Goal: Task Accomplishment & Management: Manage account settings

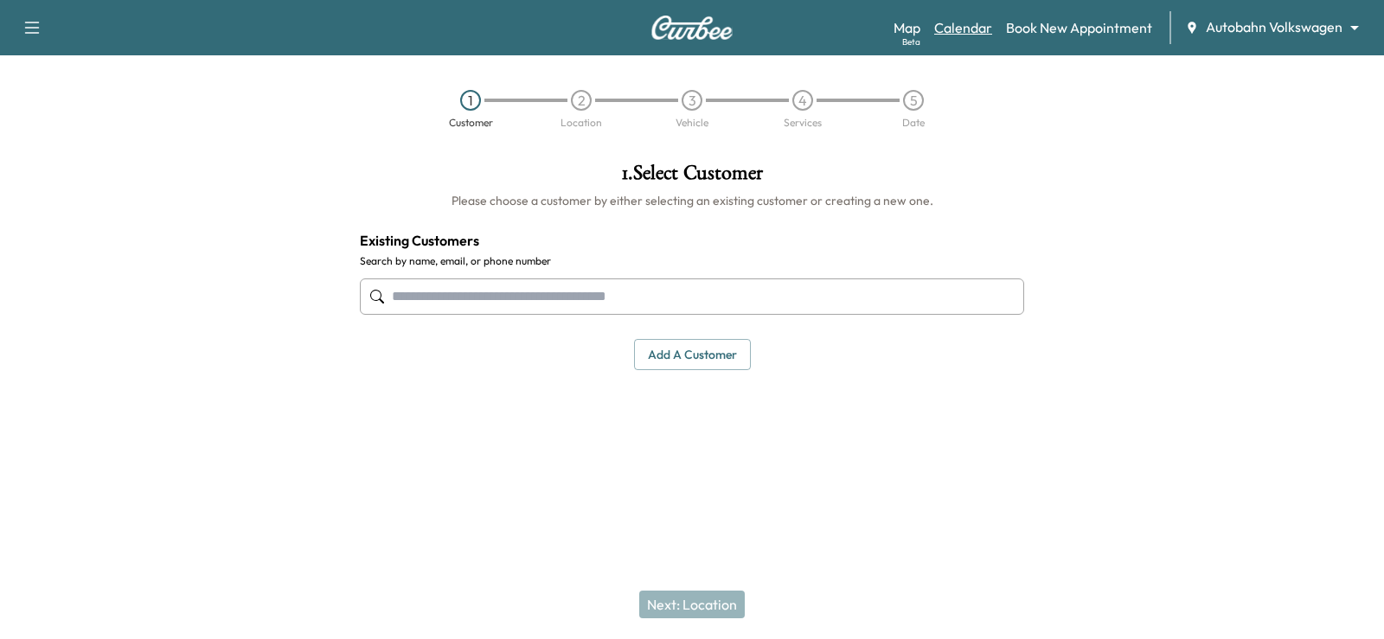
click at [975, 26] on link "Calendar" at bounding box center [963, 27] width 58 height 21
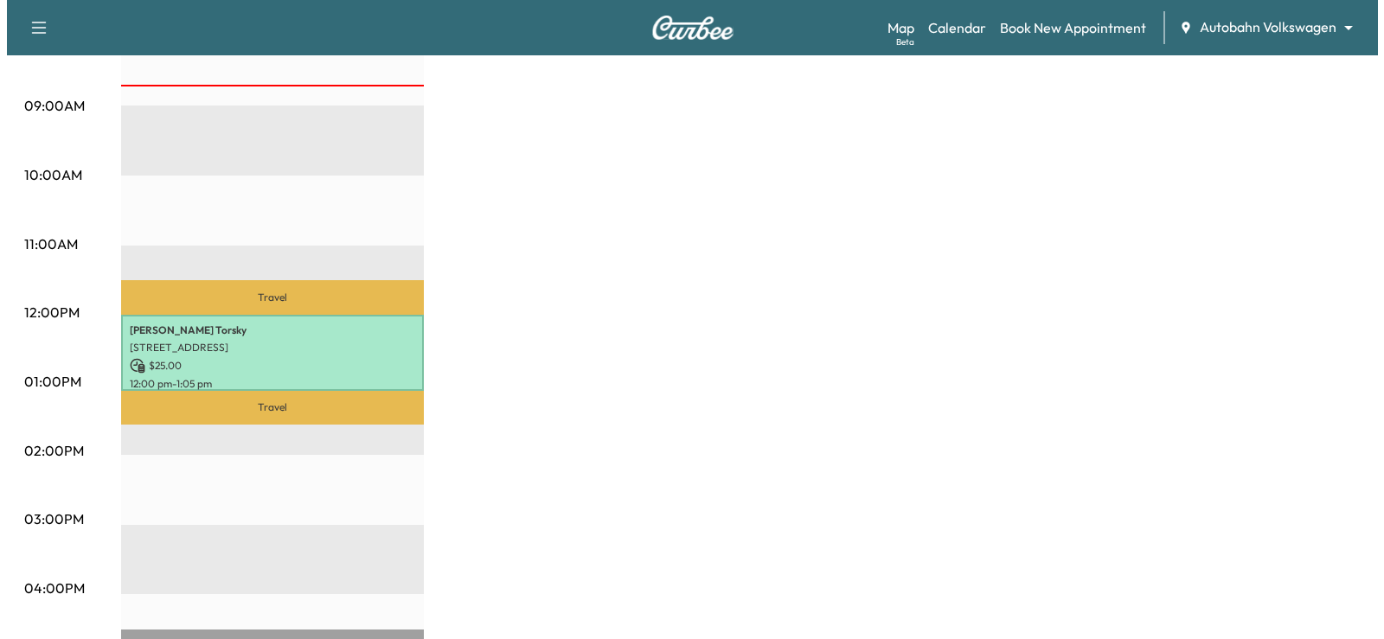
scroll to position [519, 0]
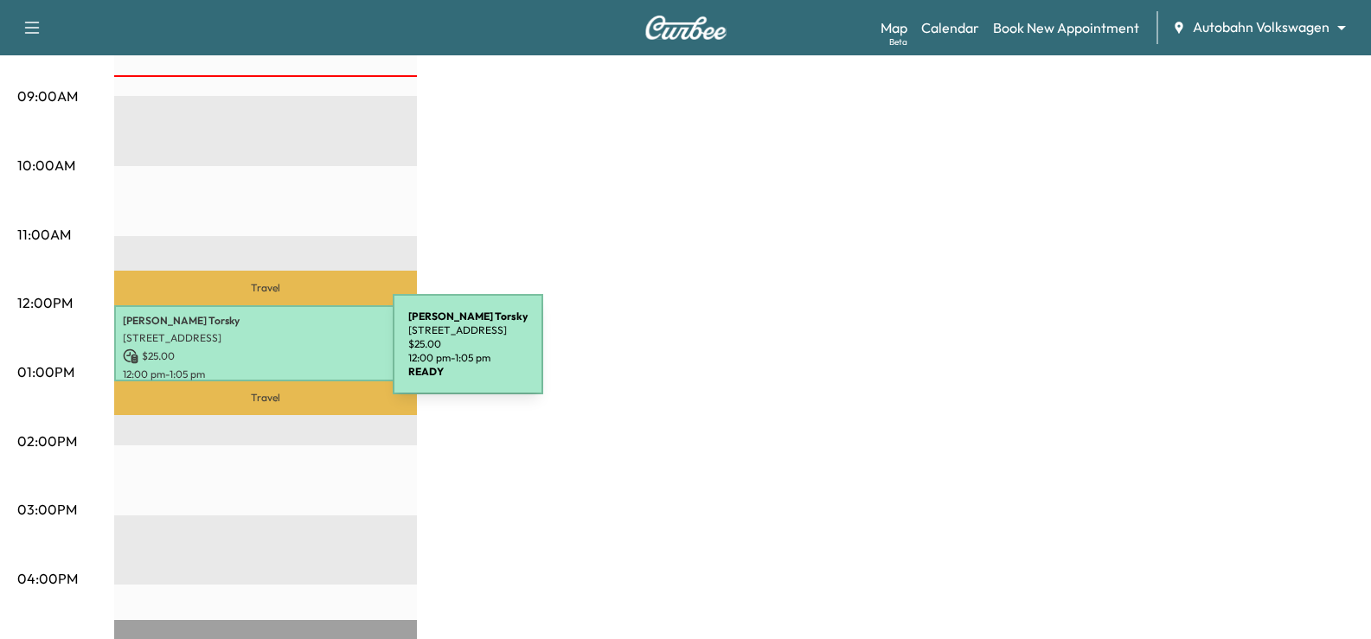
click at [263, 355] on p "$ 25.00" at bounding box center [266, 357] width 286 height 16
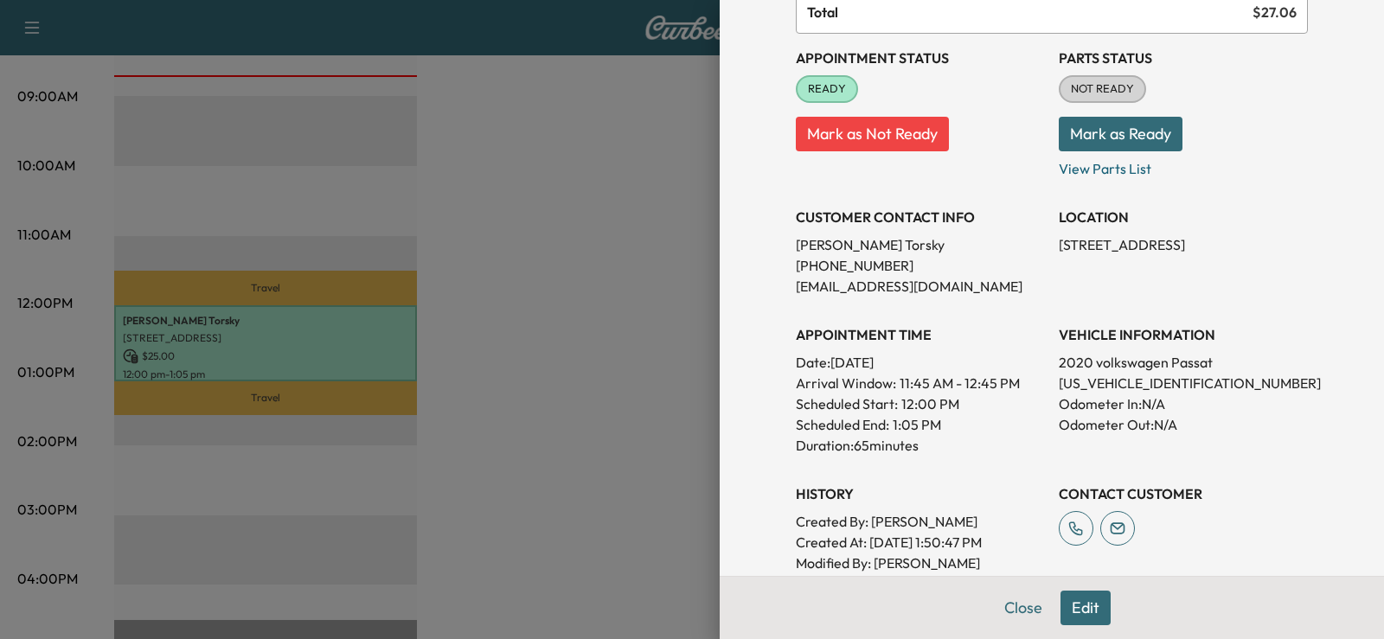
scroll to position [346, 0]
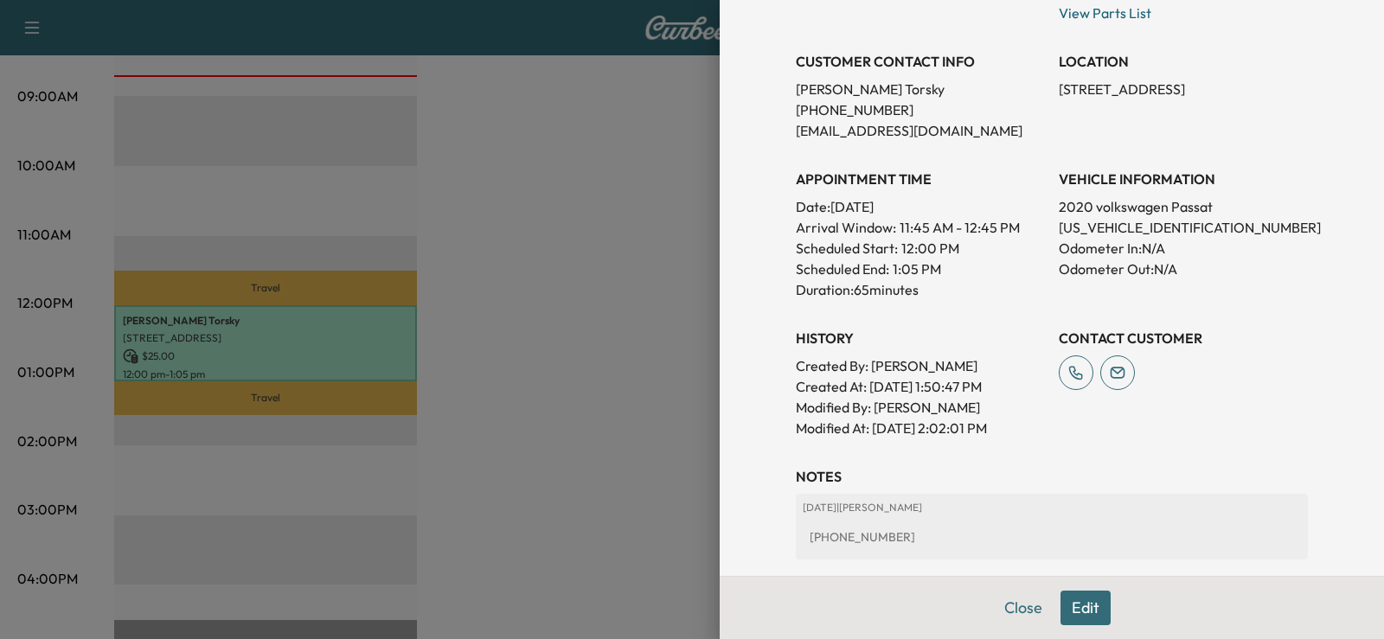
click at [1080, 612] on button "Edit" at bounding box center [1086, 608] width 50 height 35
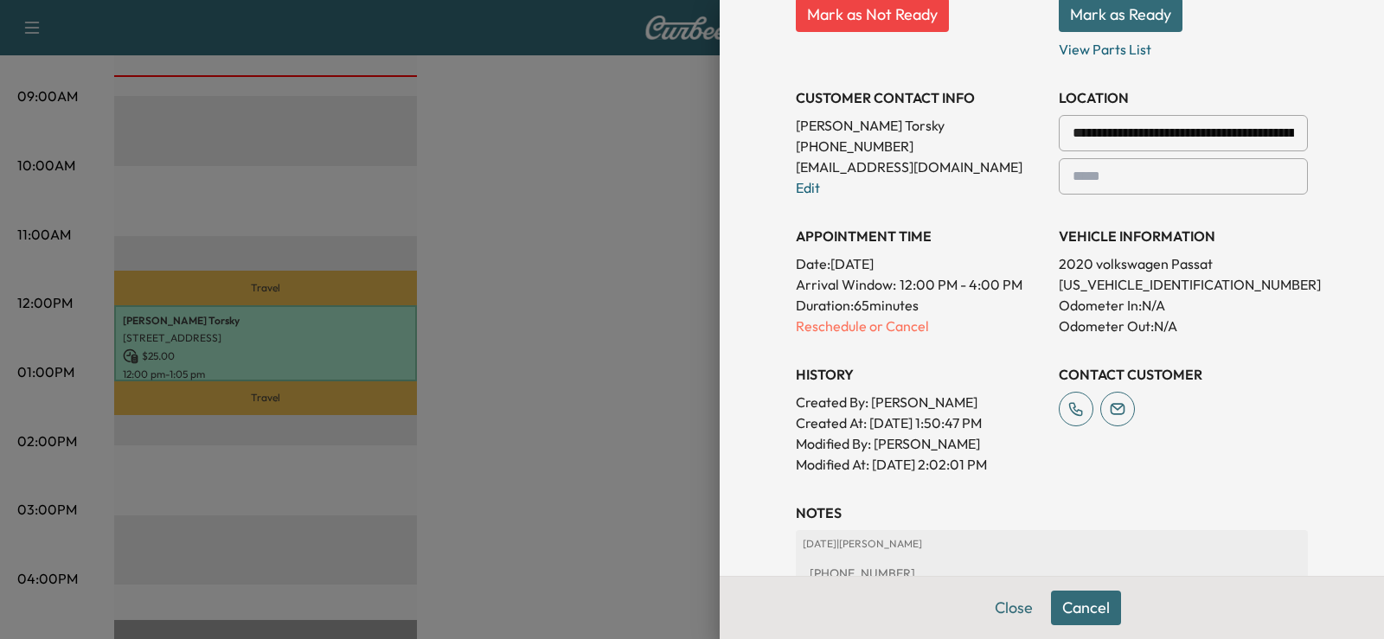
scroll to position [382, 0]
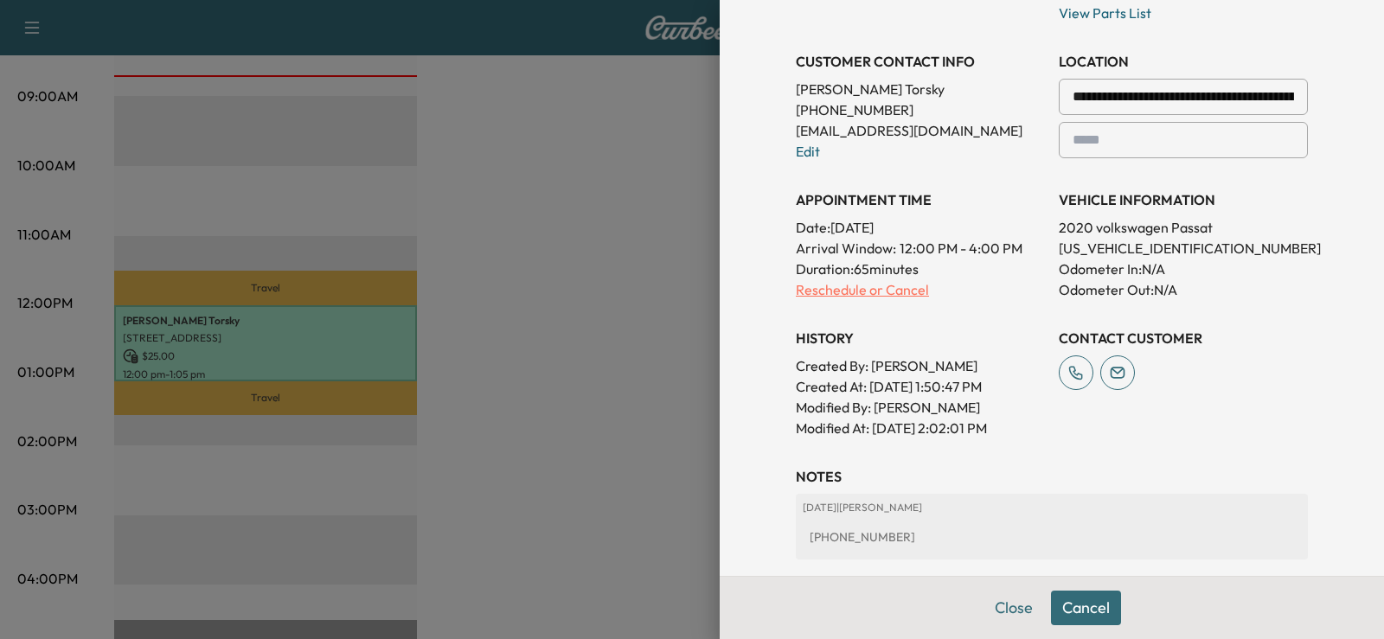
click at [818, 290] on p "Reschedule or Cancel" at bounding box center [920, 289] width 249 height 21
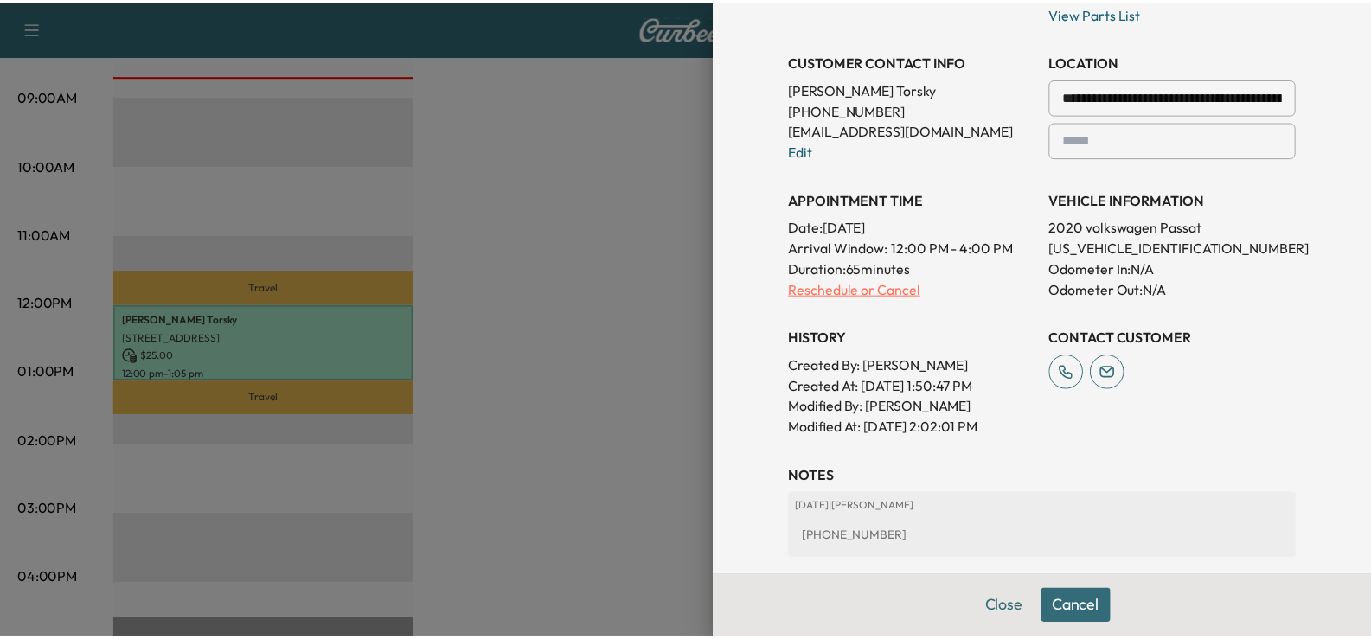
scroll to position [0, 0]
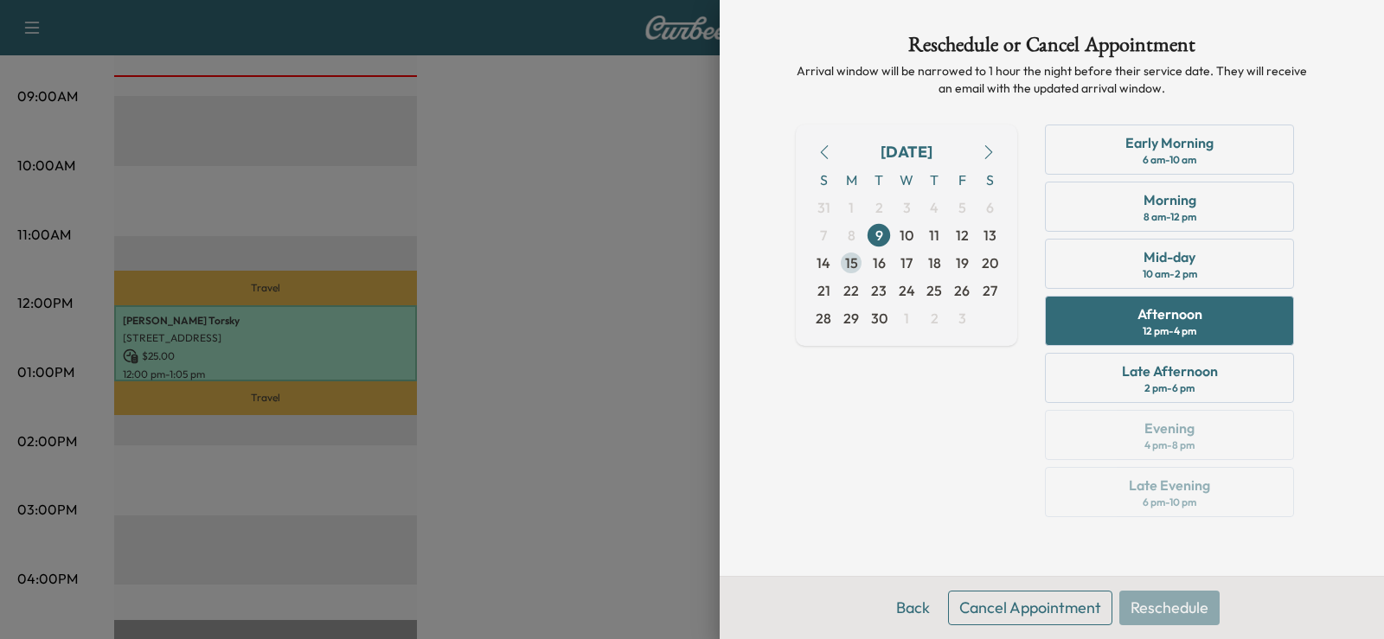
click at [851, 260] on span "15" at bounding box center [851, 263] width 13 height 21
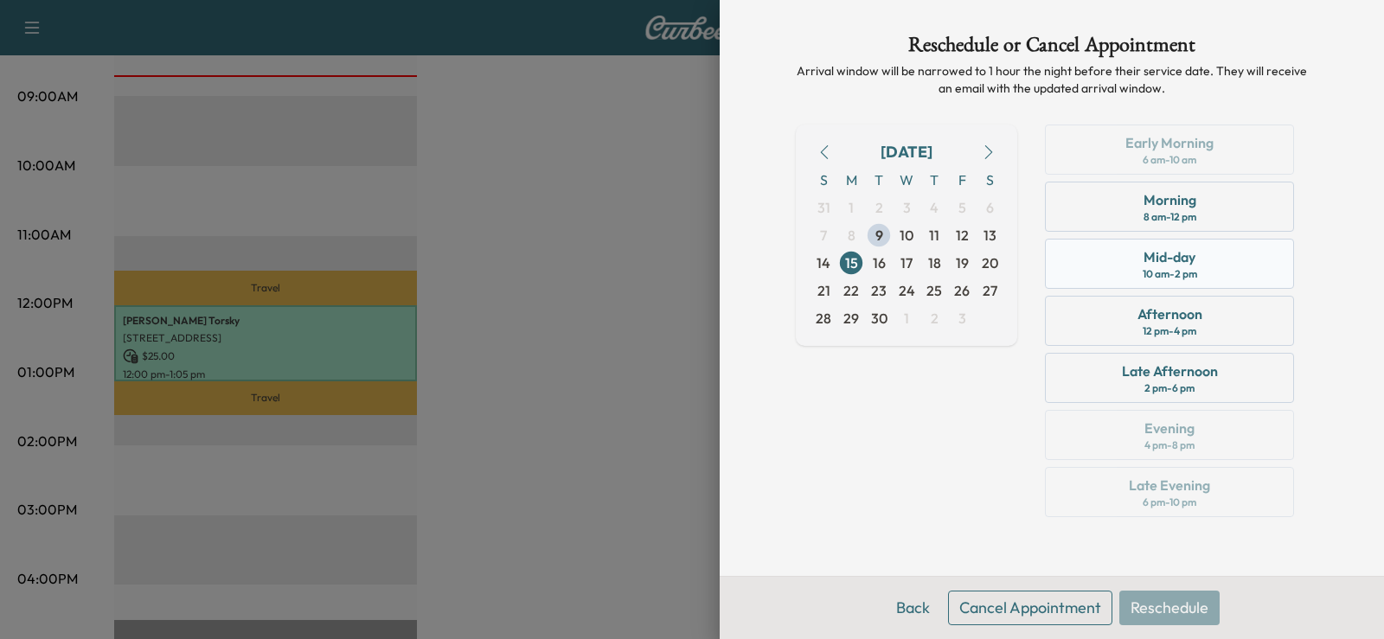
click at [1200, 259] on div "Mid-day 10 am - 2 pm" at bounding box center [1169, 264] width 249 height 50
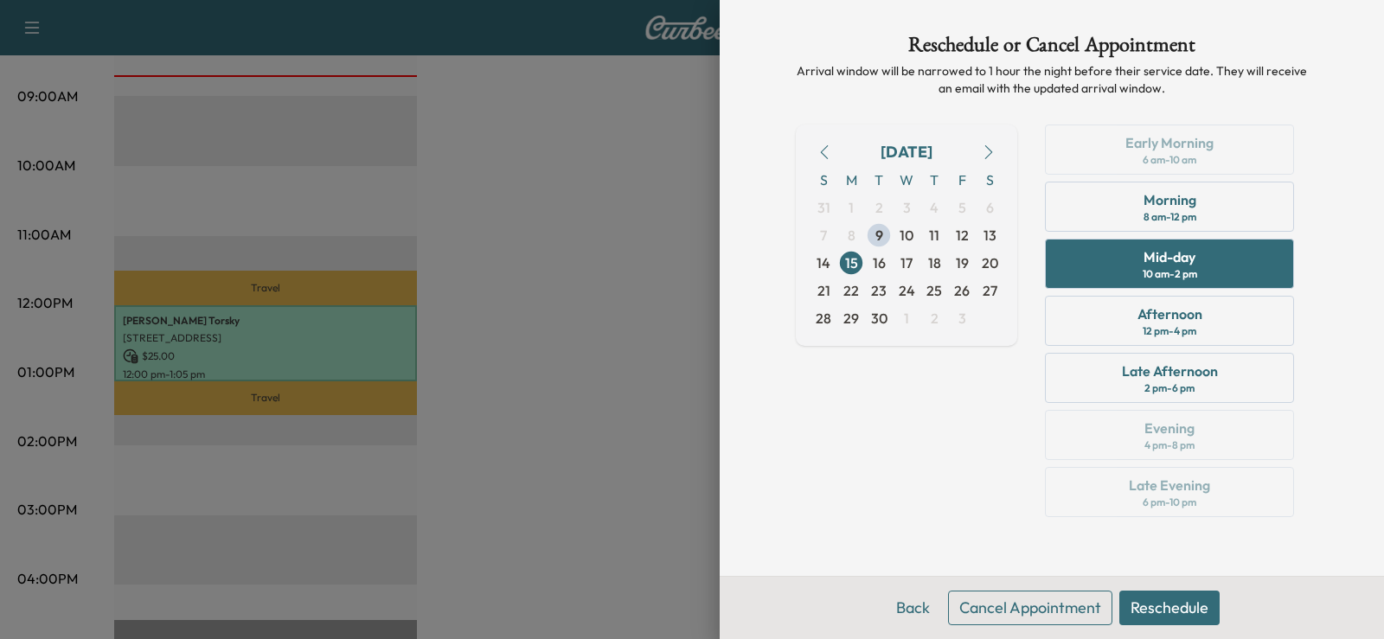
click at [1165, 608] on button "Reschedule" at bounding box center [1170, 608] width 100 height 35
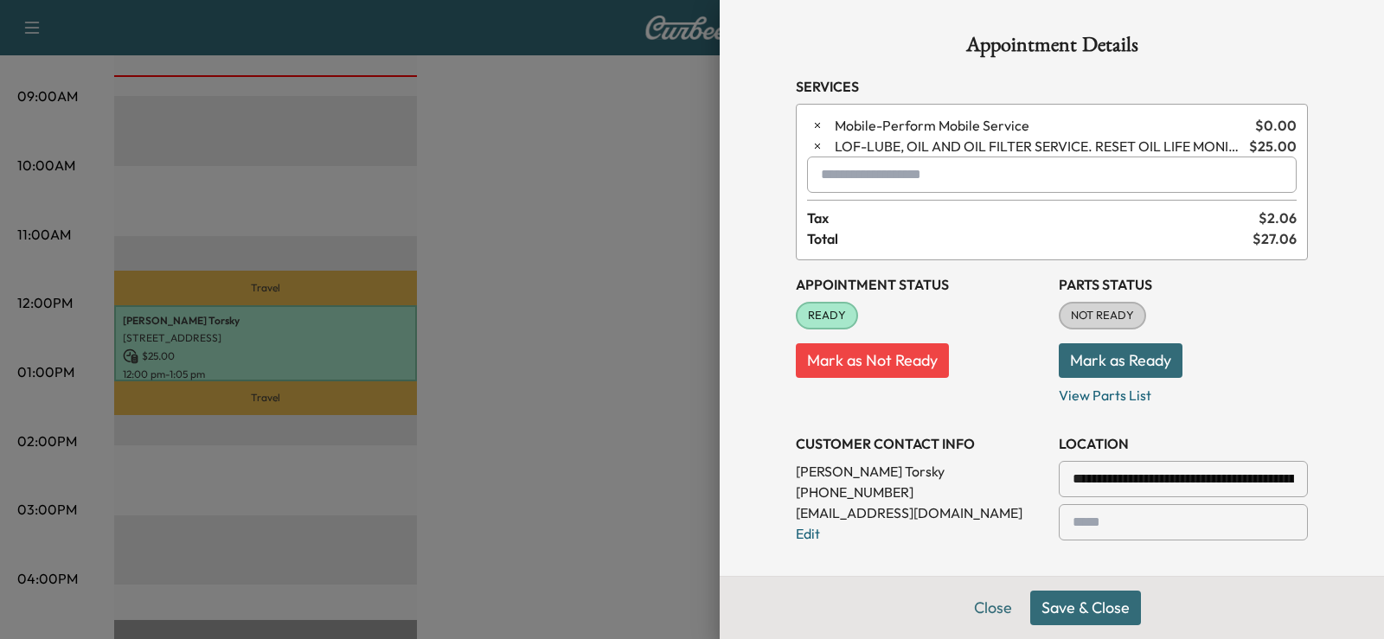
click at [1066, 612] on button "Save & Close" at bounding box center [1085, 608] width 111 height 35
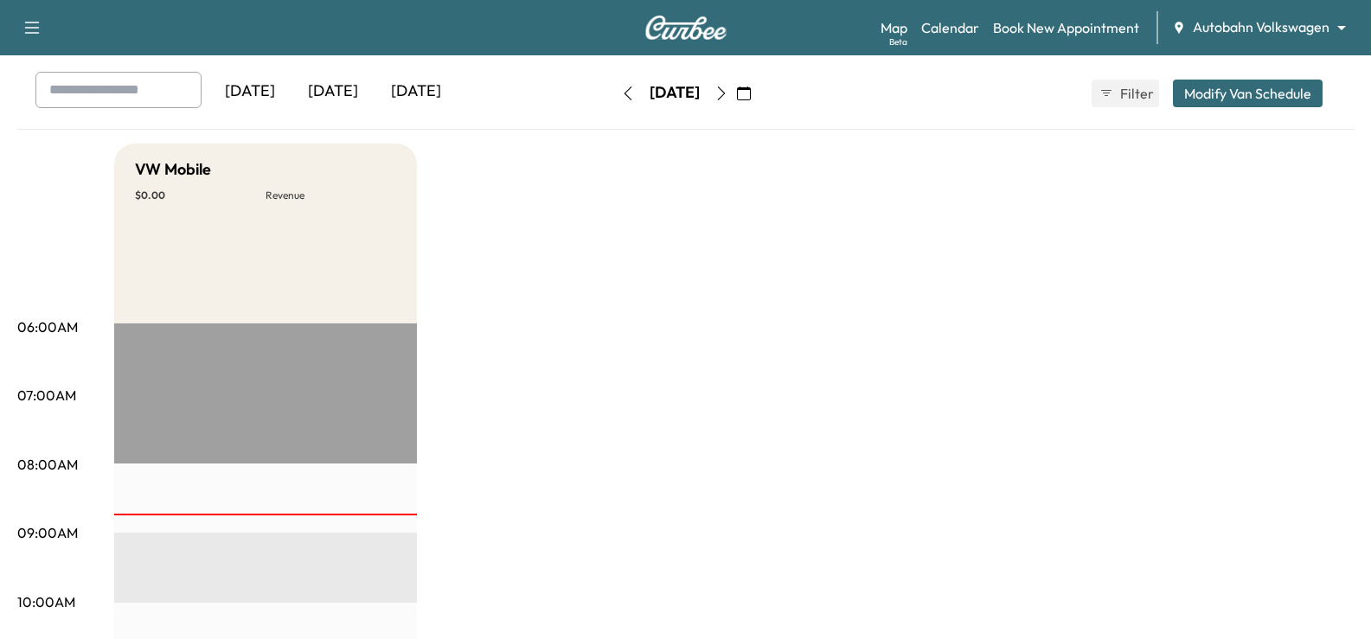
scroll to position [36, 0]
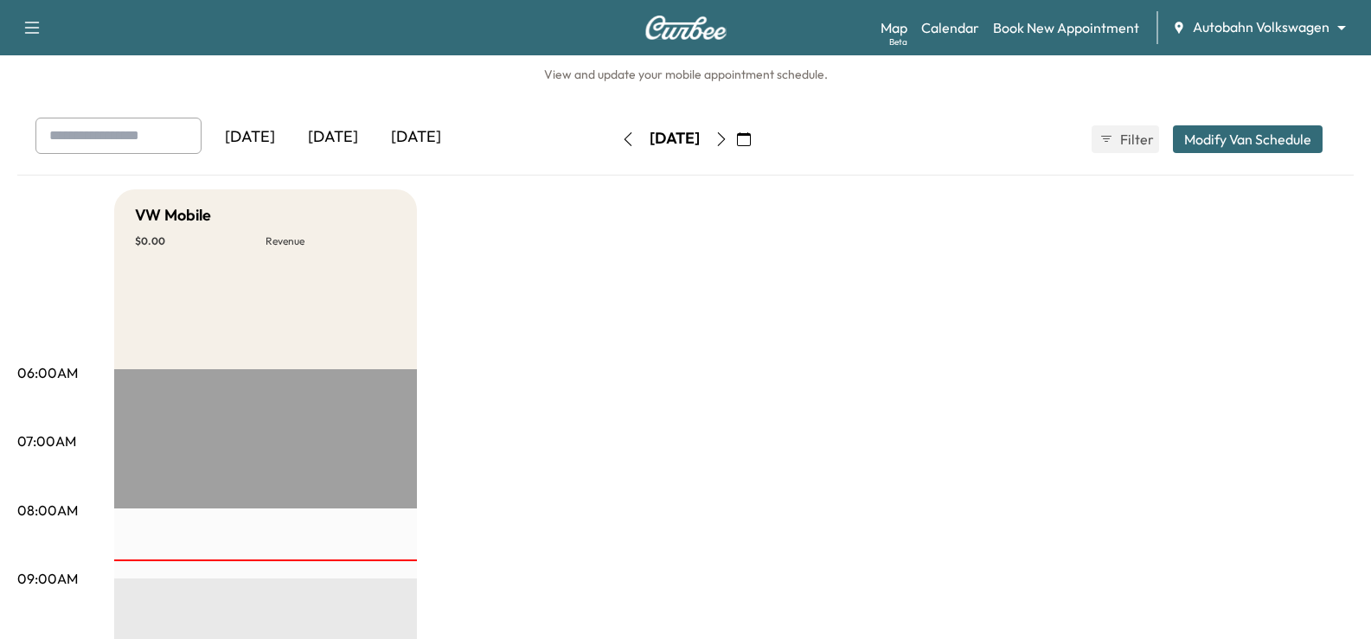
click at [751, 137] on icon "button" at bounding box center [744, 139] width 14 height 14
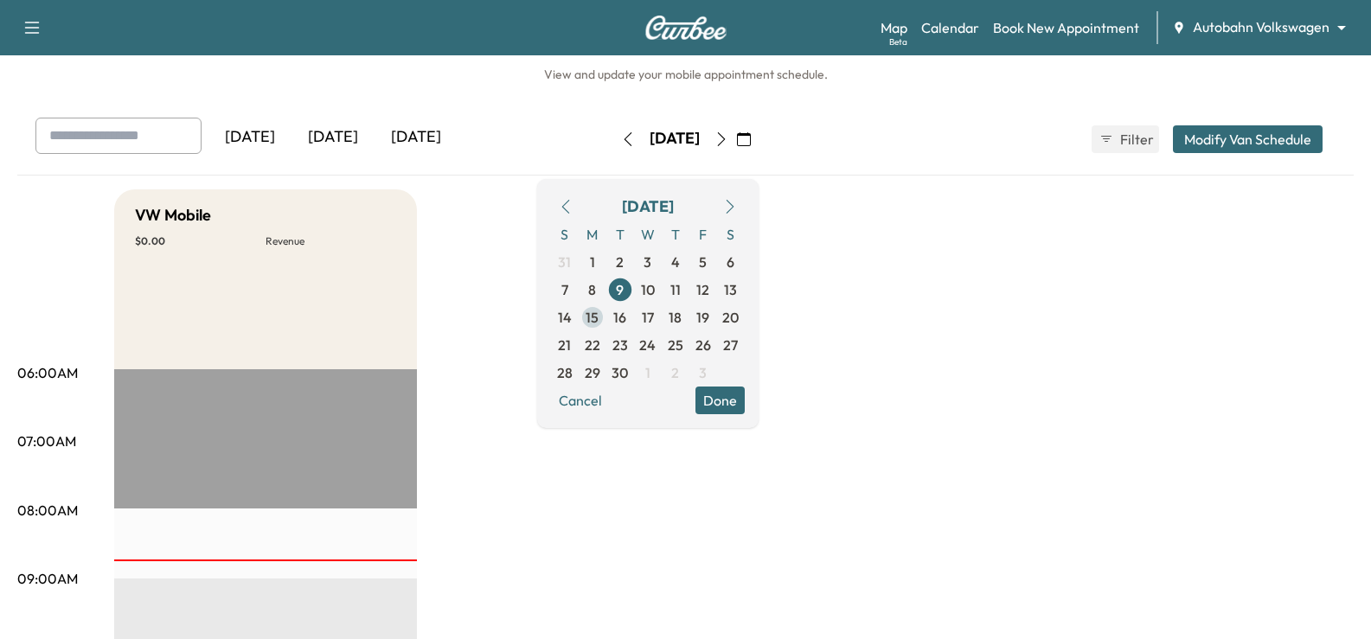
click at [599, 318] on span "15" at bounding box center [592, 317] width 13 height 21
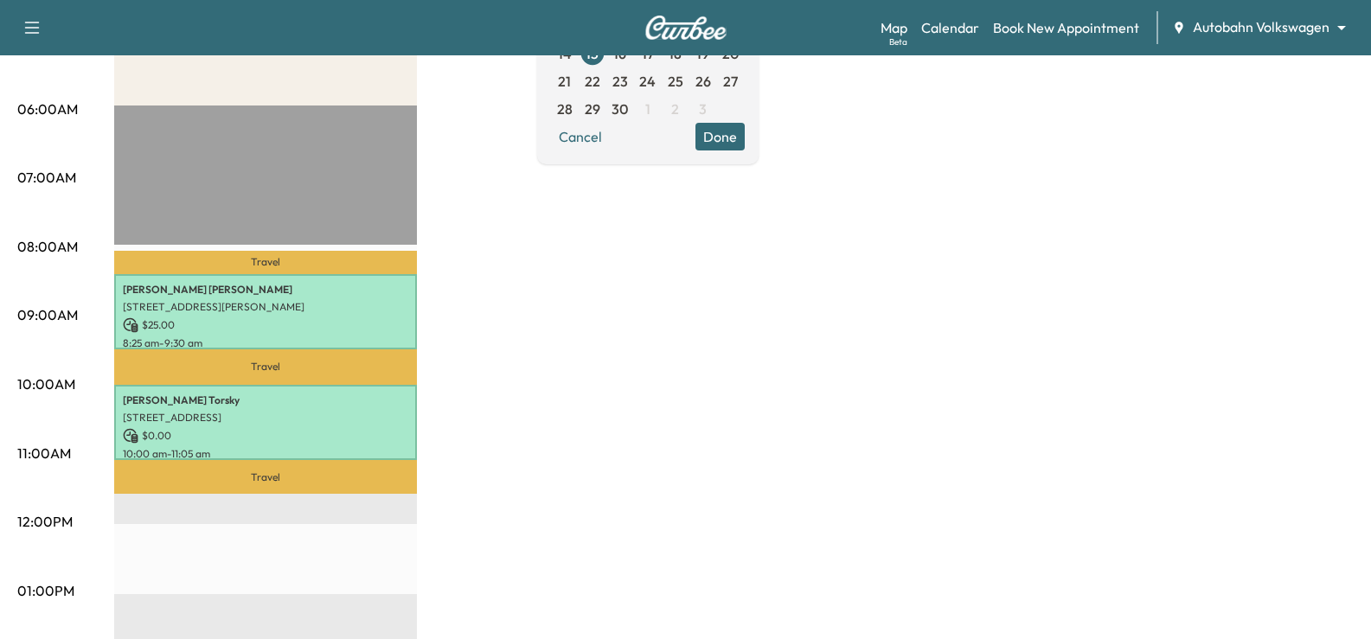
scroll to position [173, 0]
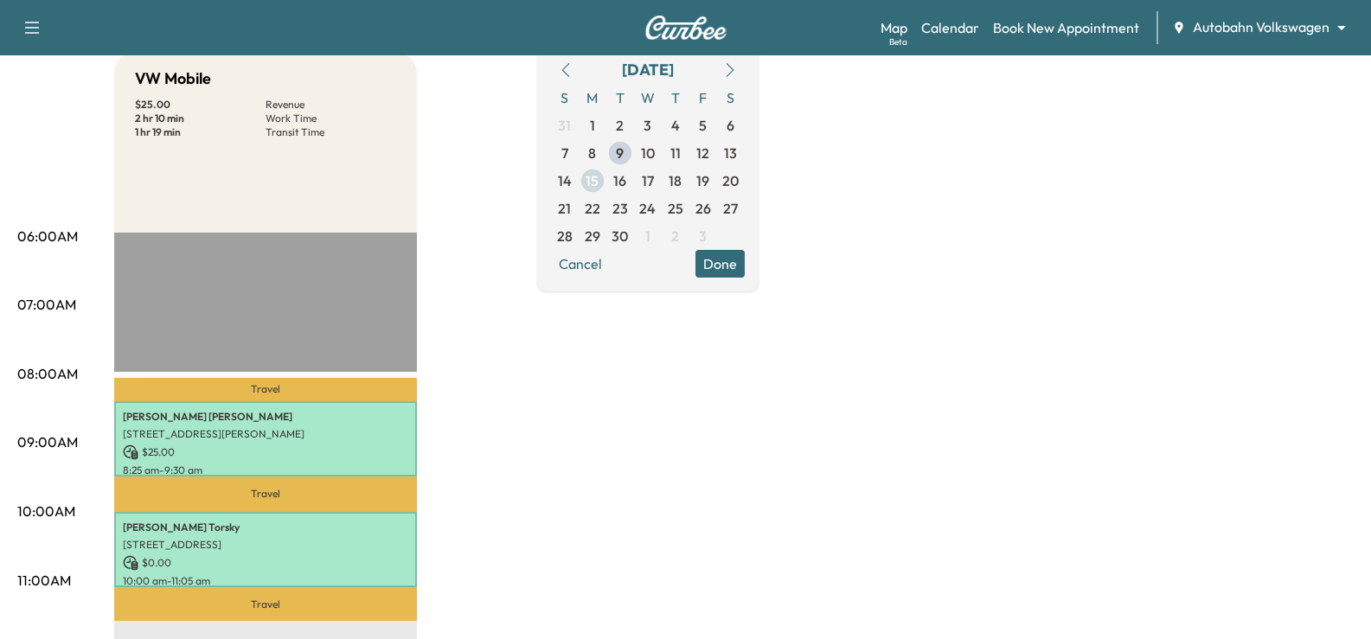
click at [599, 180] on span "15" at bounding box center [592, 180] width 13 height 21
click at [745, 265] on button "Done" at bounding box center [720, 264] width 49 height 28
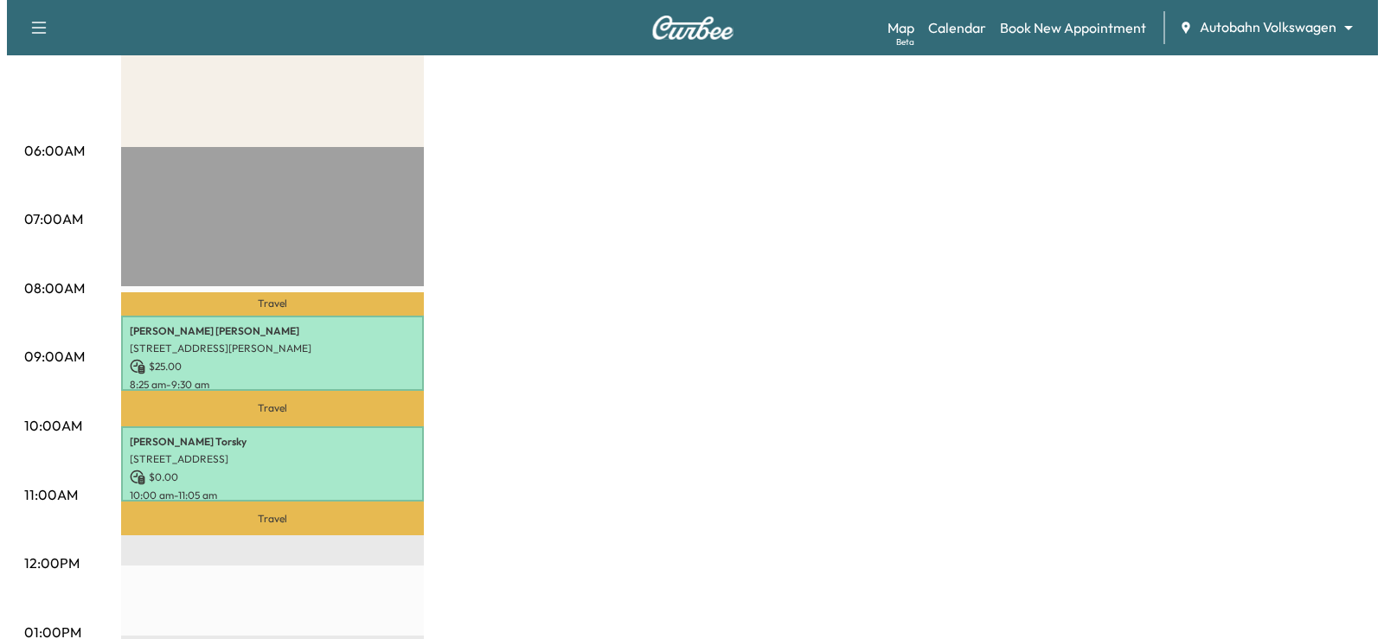
scroll to position [260, 0]
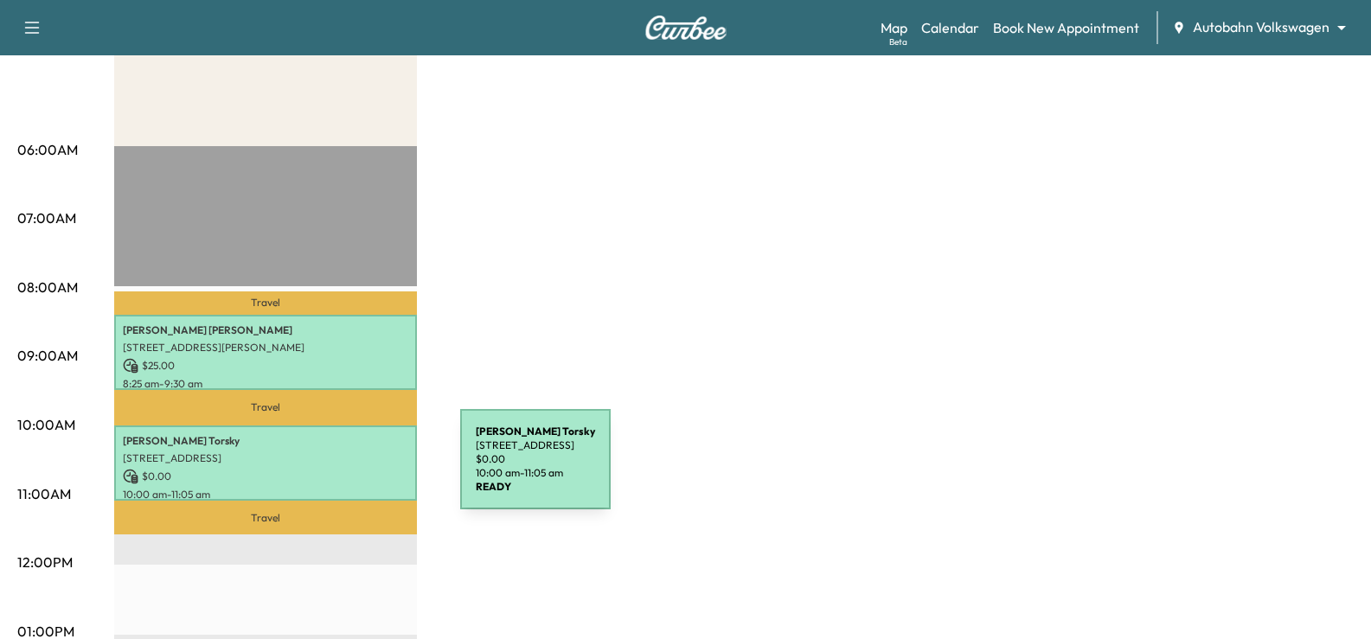
click at [331, 470] on p "$ 0.00" at bounding box center [266, 477] width 286 height 16
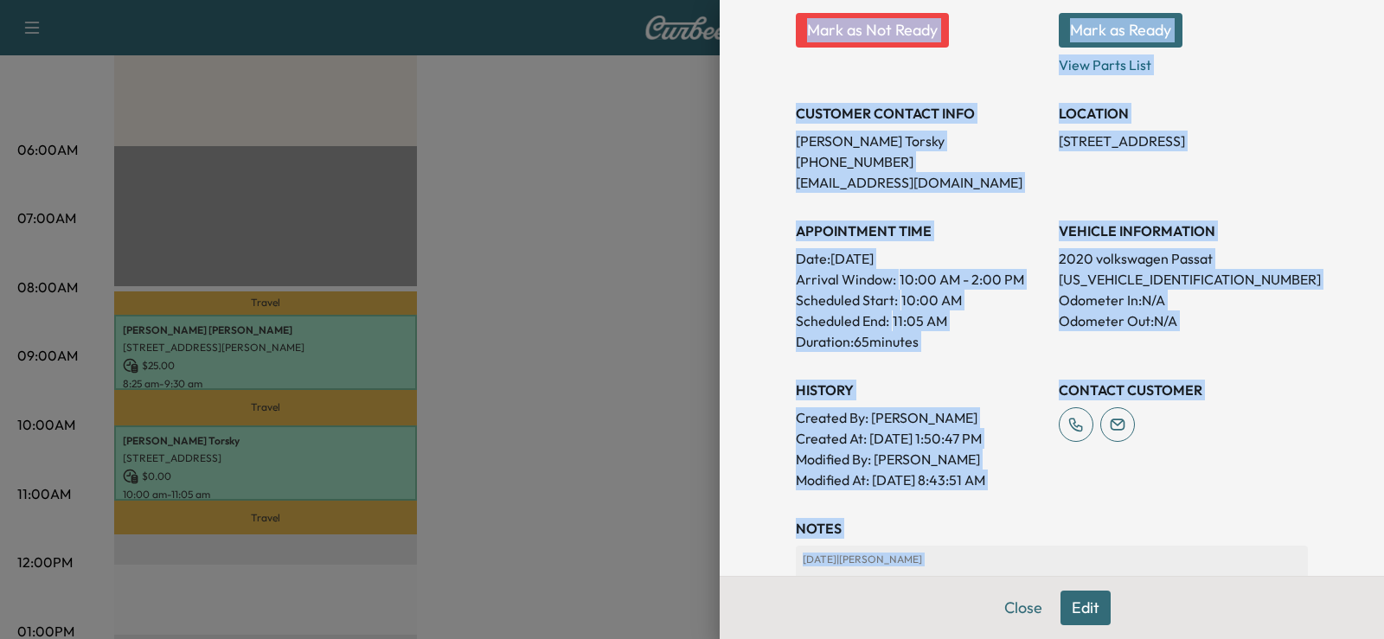
scroll to position [425, 0]
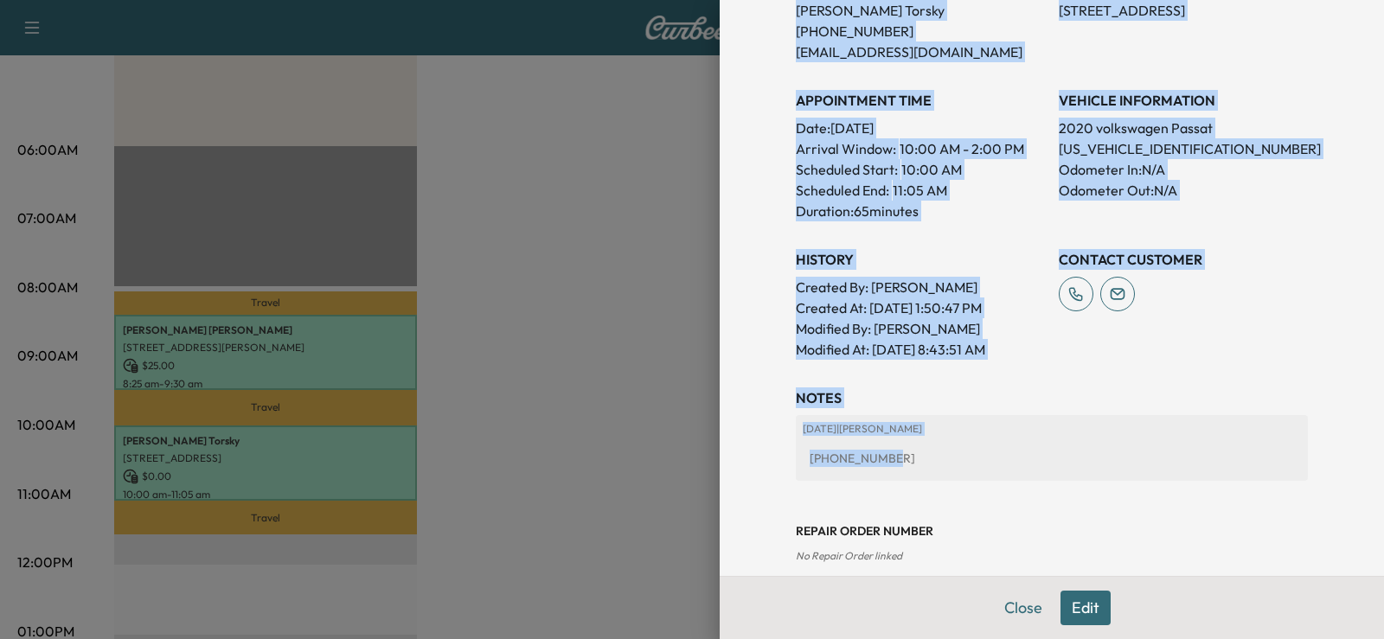
drag, startPoint x: 734, startPoint y: 29, endPoint x: 1338, endPoint y: 392, distance: 704.4
click at [1342, 485] on div "Appointment Details Services Mobile - Mobile Service $ 0.00 LOF - Oil Change an…" at bounding box center [1052, 319] width 664 height 639
copy div "Appointment Details Services Mobile - Mobile Service $ 0.00 LOF - Oil Change an…"
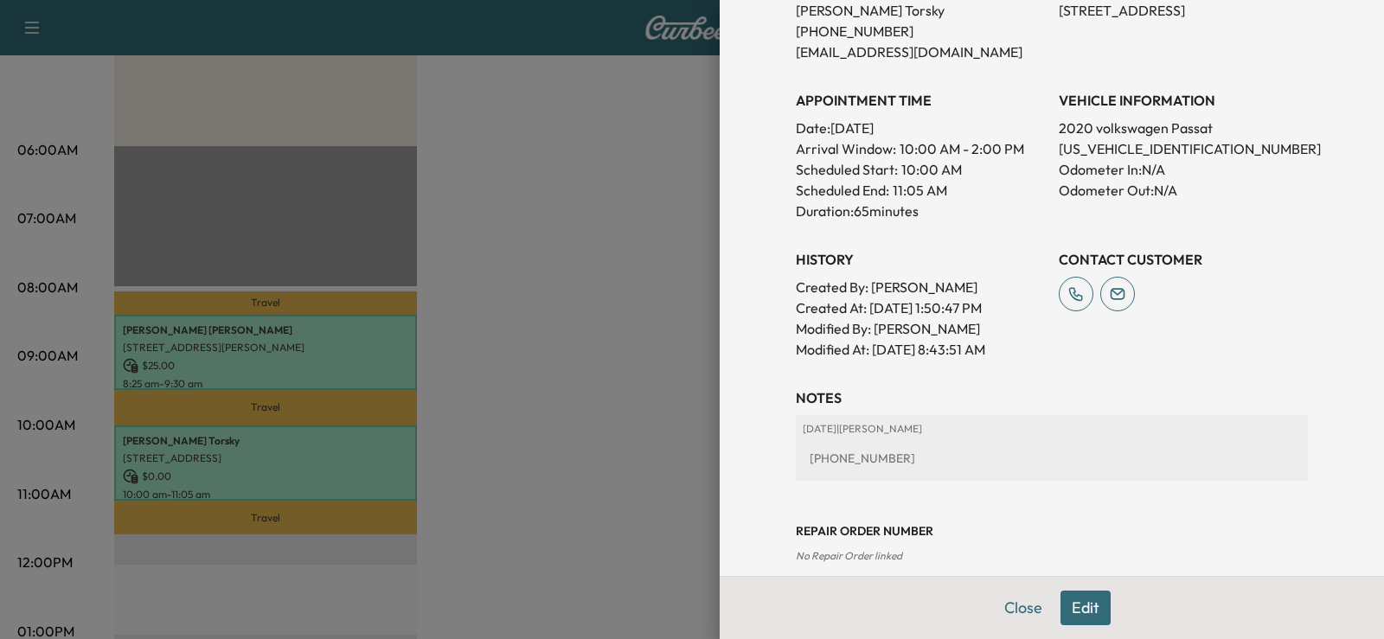
click at [633, 183] on div at bounding box center [692, 319] width 1384 height 639
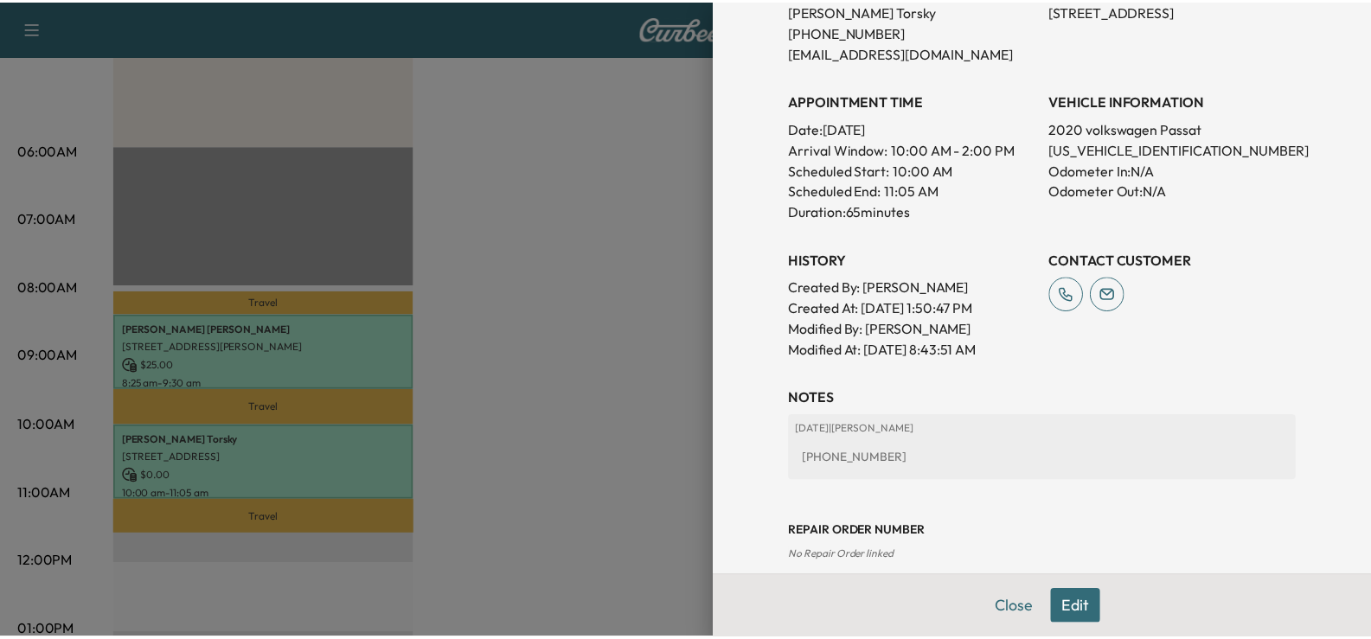
scroll to position [0, 0]
